Goal: Information Seeking & Learning: Learn about a topic

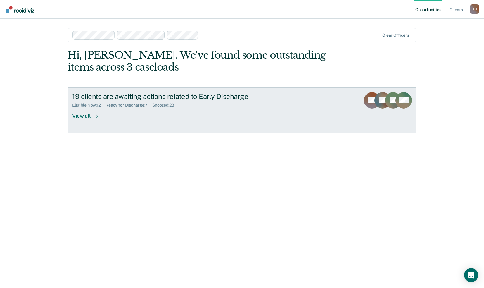
click at [85, 116] on div "View all" at bounding box center [88, 113] width 33 height 11
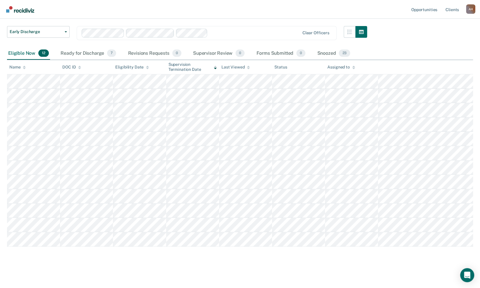
scroll to position [36, 0]
click at [80, 51] on div "Ready for Discharge 7" at bounding box center [88, 53] width 58 height 13
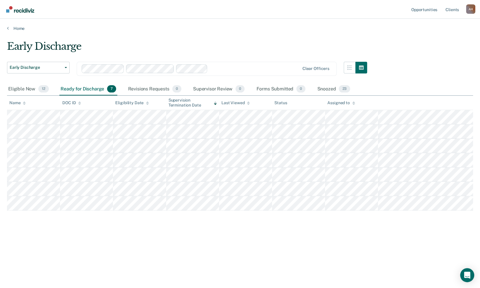
scroll to position [0, 0]
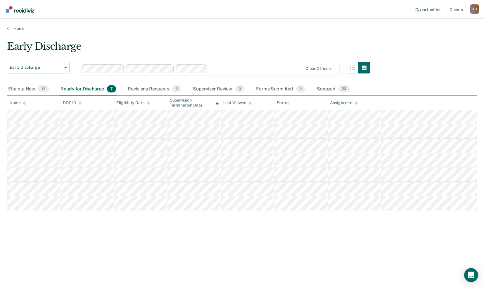
click at [144, 25] on div "Home" at bounding box center [242, 25] width 484 height 12
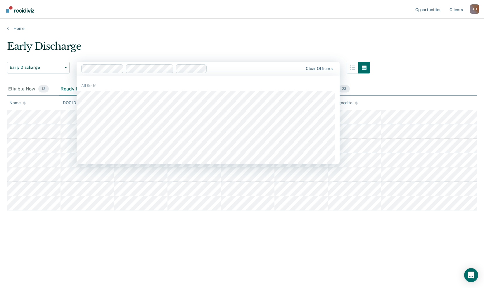
click at [232, 49] on div "Early Discharge" at bounding box center [188, 48] width 363 height 17
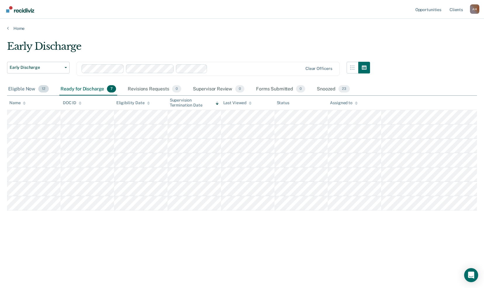
click at [23, 89] on div "Eligible Now 12" at bounding box center [28, 89] width 43 height 13
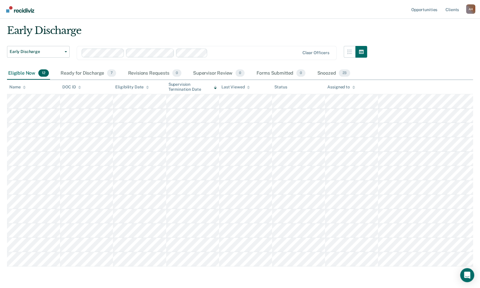
scroll to position [7, 0]
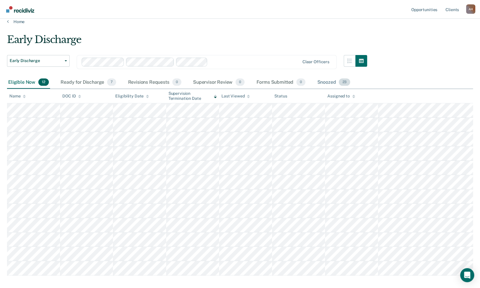
click at [332, 83] on div "Snoozed 23" at bounding box center [333, 82] width 35 height 13
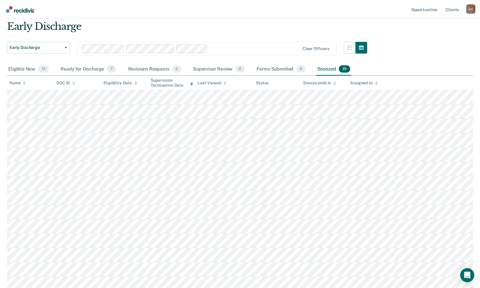
scroll to position [0, 0]
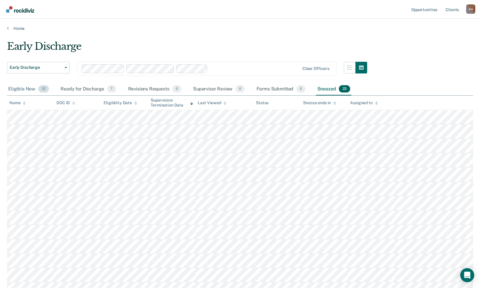
click at [18, 87] on div "Eligible Now 12" at bounding box center [28, 89] width 43 height 13
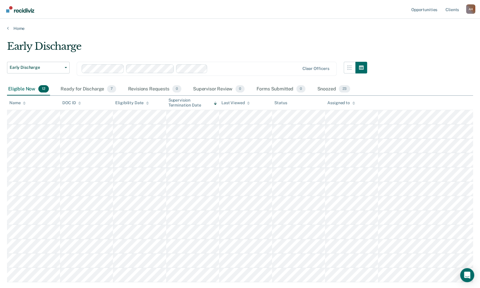
scroll to position [36, 0]
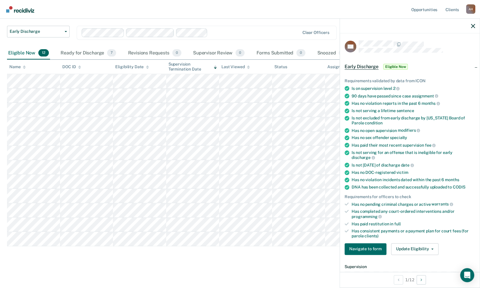
drag, startPoint x: 289, startPoint y: 15, endPoint x: 285, endPoint y: 22, distance: 8.1
click at [289, 16] on nav "Opportunities Client s Alan Hoff A H Profile How it works Log Out" at bounding box center [240, 9] width 480 height 19
click at [125, 255] on div "Early Discharge Early Discharge Early Discharge Clear officers Eligible Now 12 …" at bounding box center [240, 133] width 466 height 259
click at [291, 280] on main "Early Discharge Early Discharge Early Discharge Clear officers Eligible Now 12 …" at bounding box center [240, 140] width 480 height 291
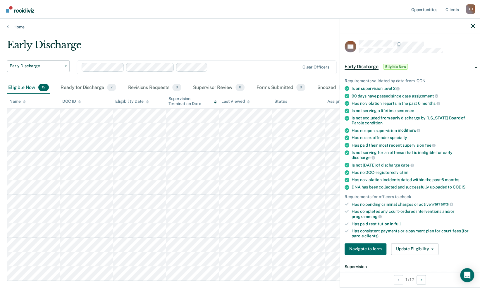
scroll to position [0, 0]
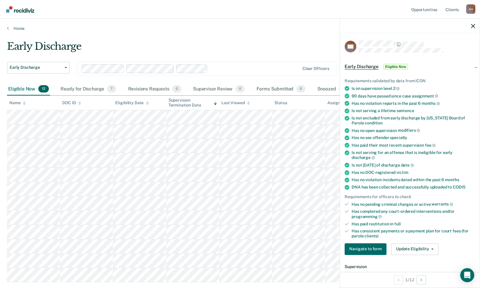
click at [253, 44] on div "Early Discharge" at bounding box center [187, 48] width 360 height 17
click at [475, 26] on div at bounding box center [410, 26] width 140 height 15
click at [474, 26] on icon "button" at bounding box center [473, 26] width 4 height 4
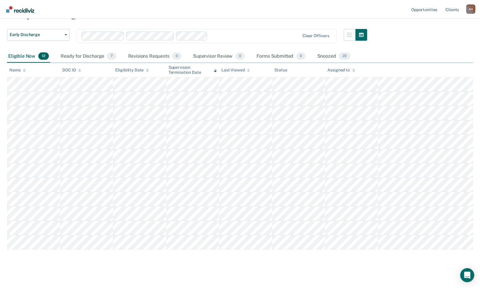
scroll to position [36, 0]
